Goal: Task Accomplishment & Management: Manage account settings

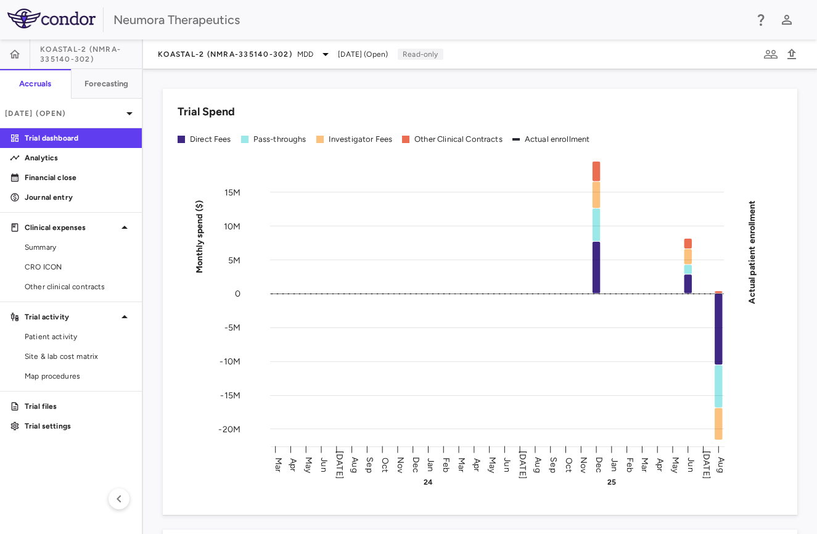
click at [792, 28] on div at bounding box center [786, 19] width 21 height 21
click at [790, 22] on icon "button" at bounding box center [787, 20] width 10 height 10
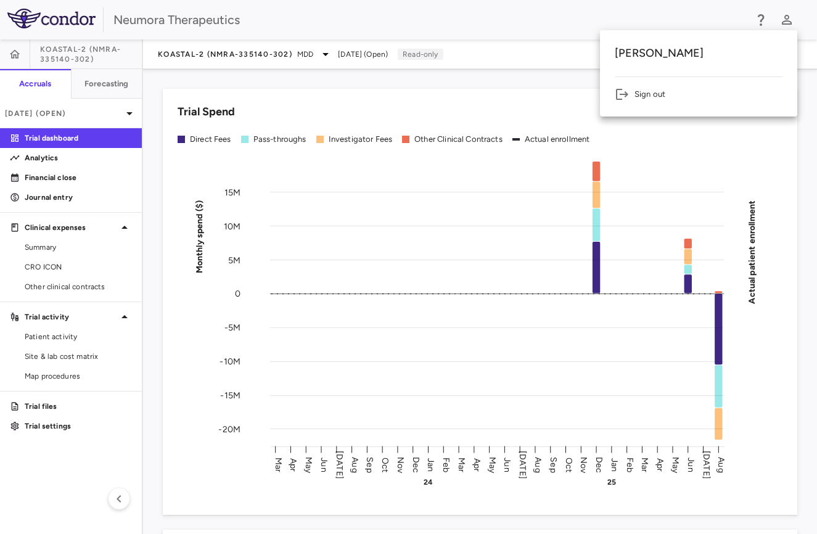
click at [790, 22] on div at bounding box center [408, 267] width 817 height 534
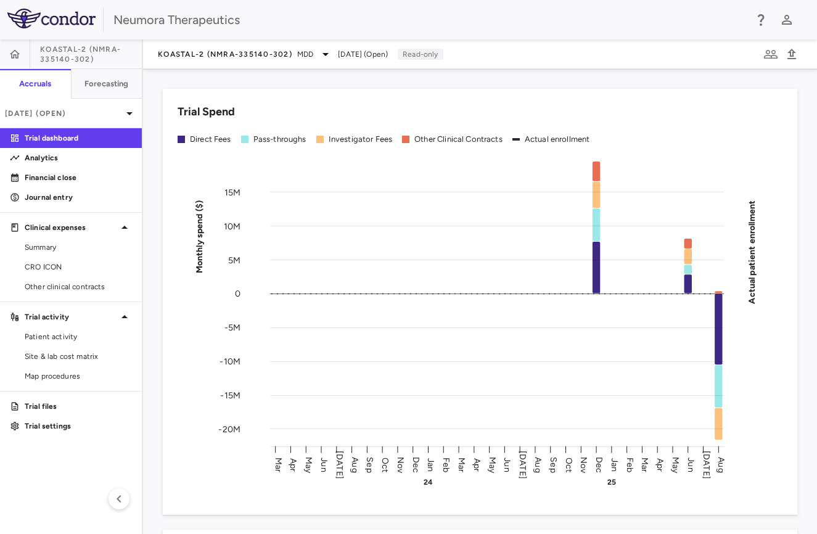
click at [774, 17] on div "Neumora Therapeutics" at bounding box center [408, 19] width 817 height 39
click at [782, 17] on icon "button" at bounding box center [786, 19] width 15 height 15
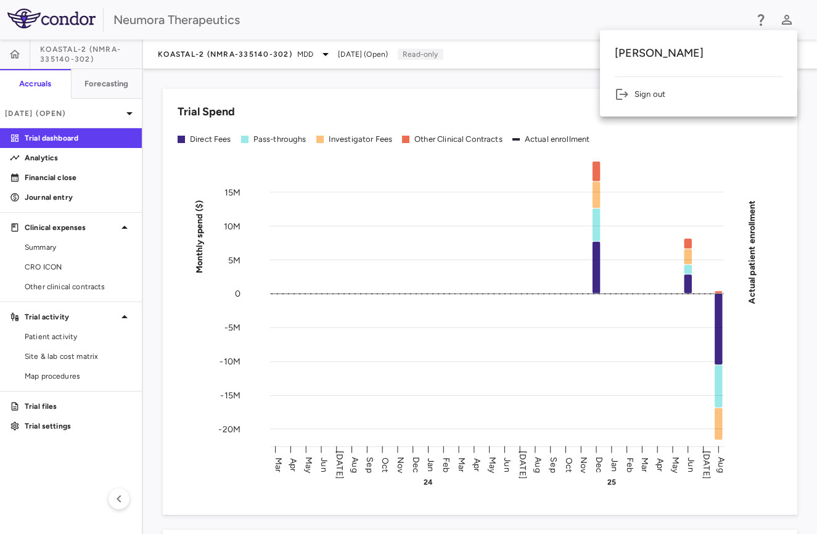
click at [671, 96] on li "Sign out" at bounding box center [698, 94] width 168 height 15
